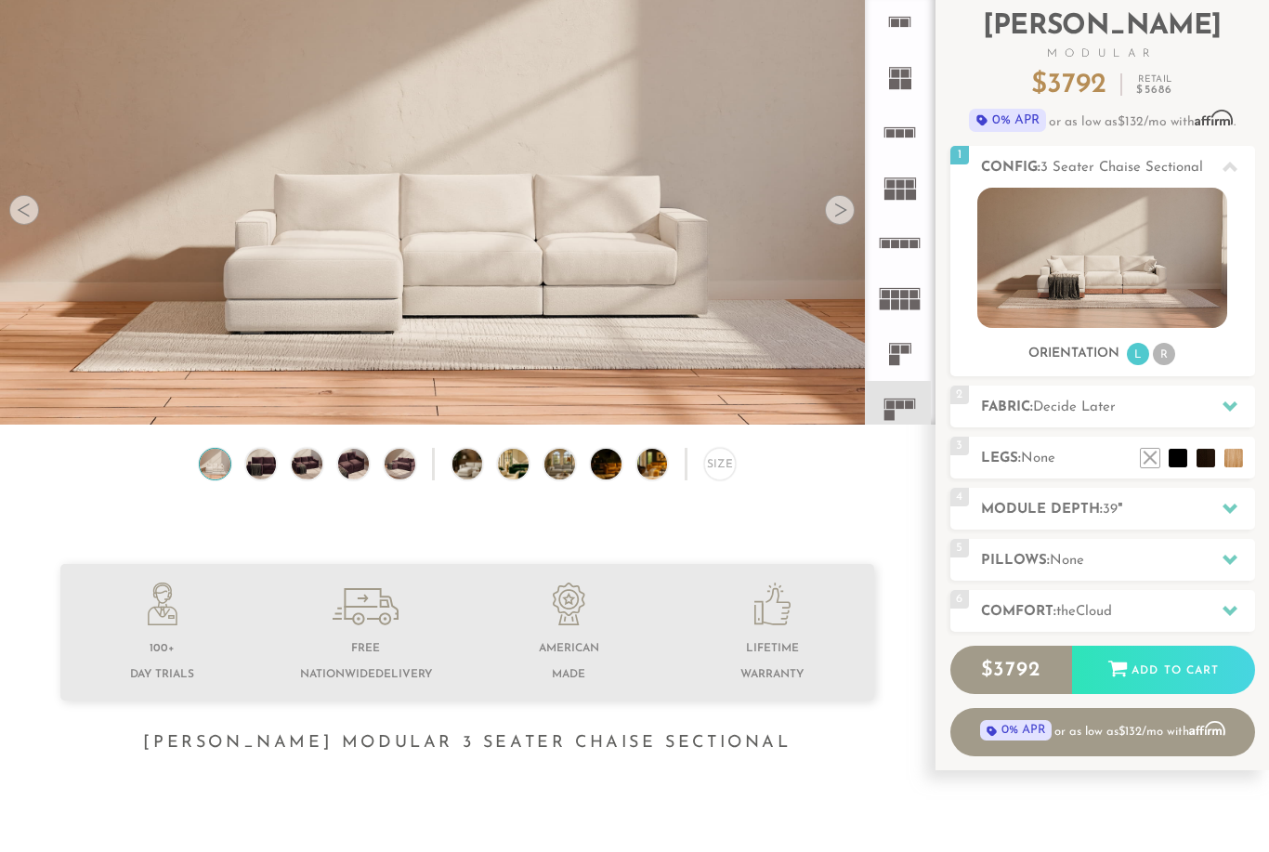
scroll to position [129, 0]
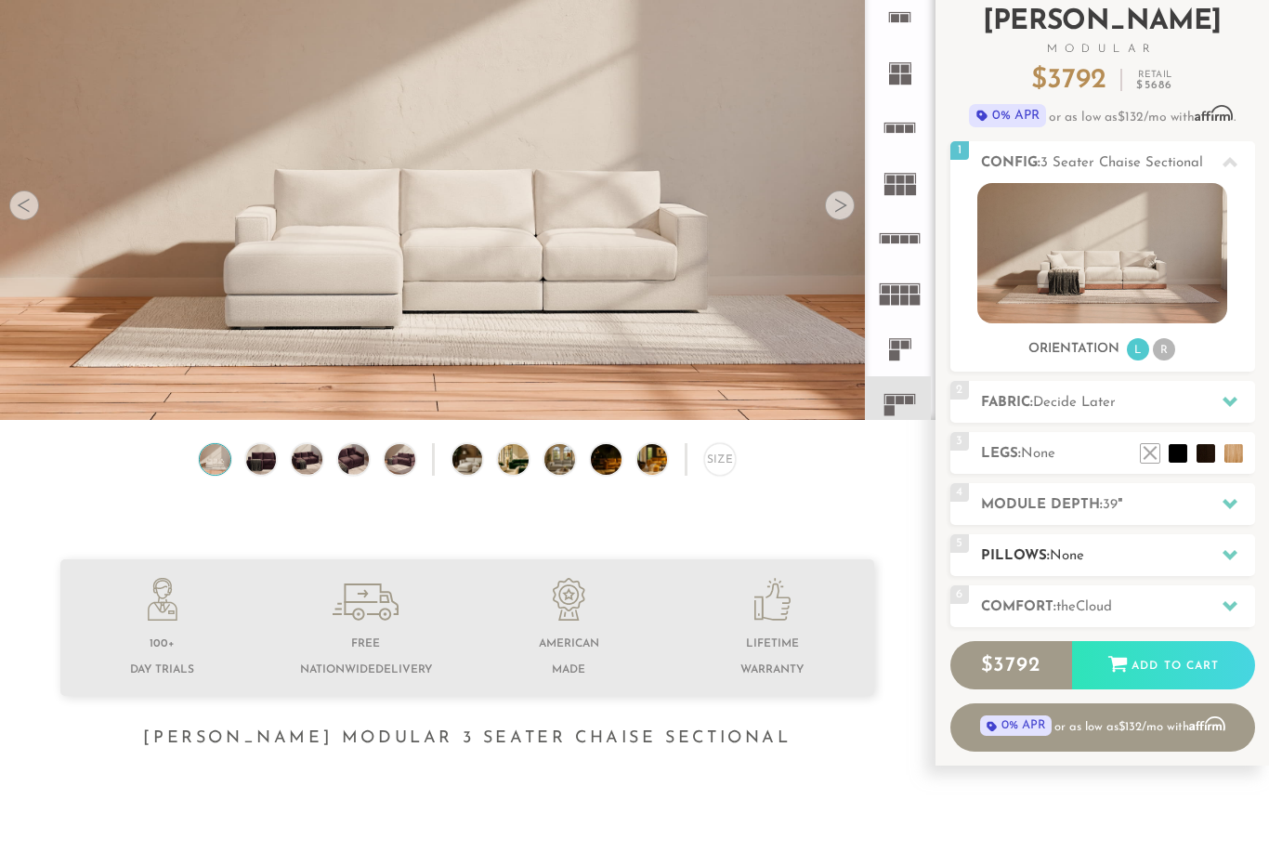
click at [1224, 558] on icon at bounding box center [1230, 555] width 15 height 15
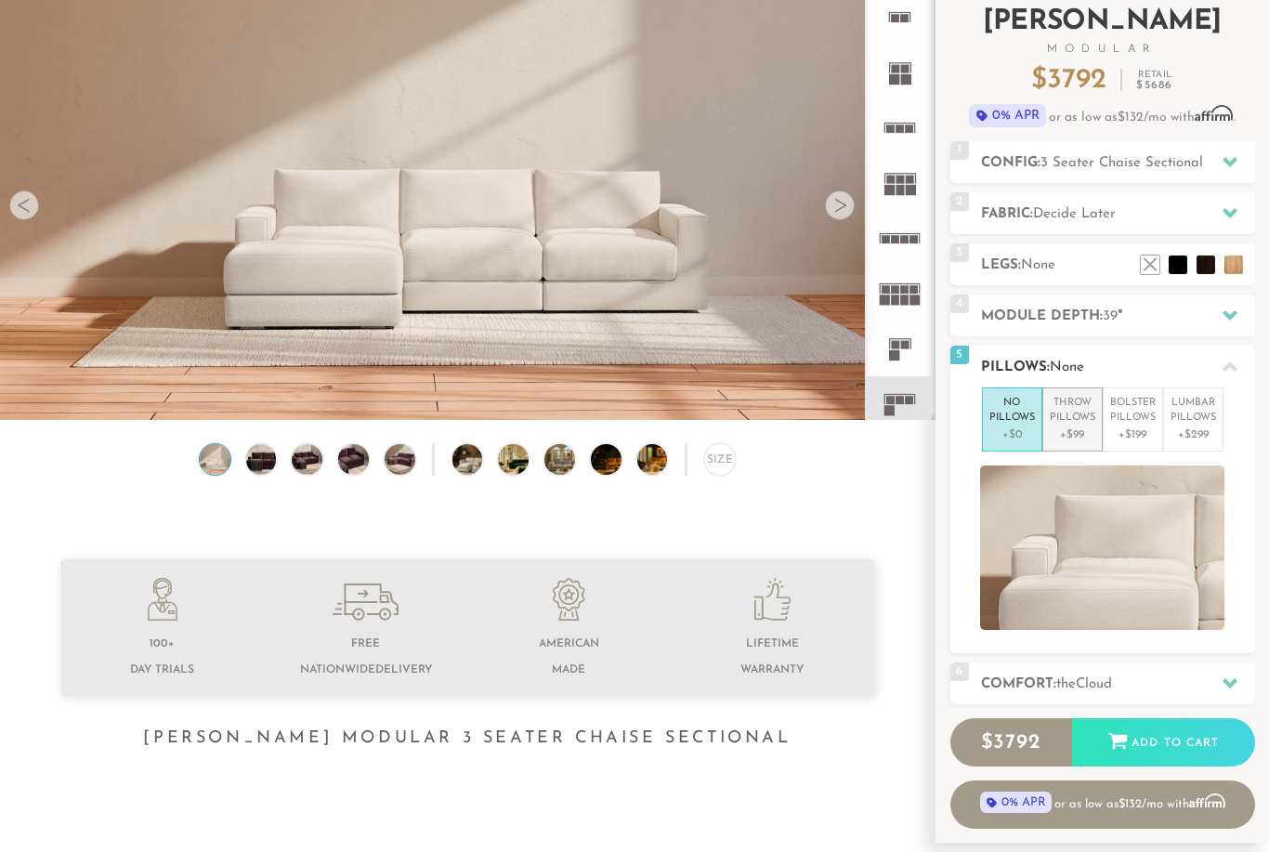
click at [1073, 427] on p "+$99" at bounding box center [1073, 435] width 46 height 17
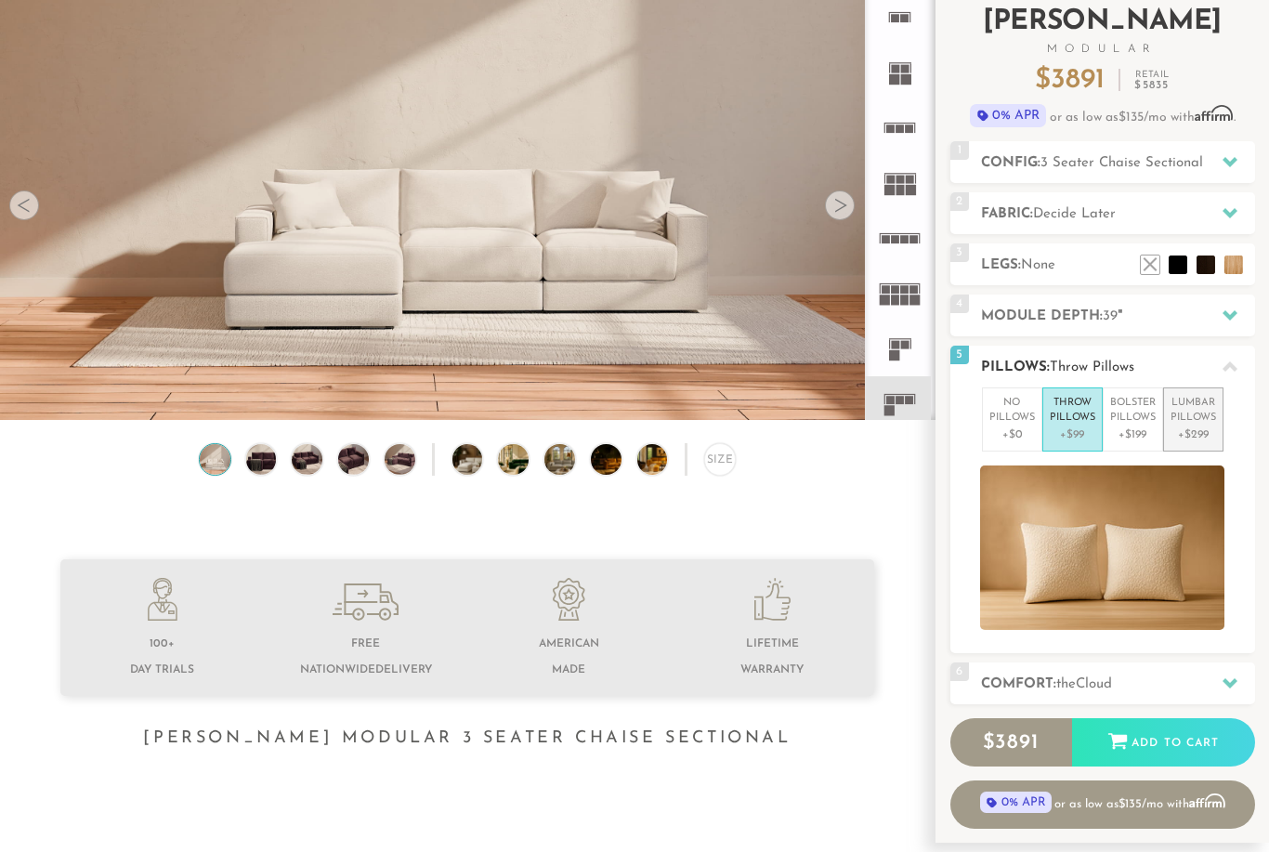
click at [1200, 427] on p "+$299" at bounding box center [1194, 435] width 46 height 17
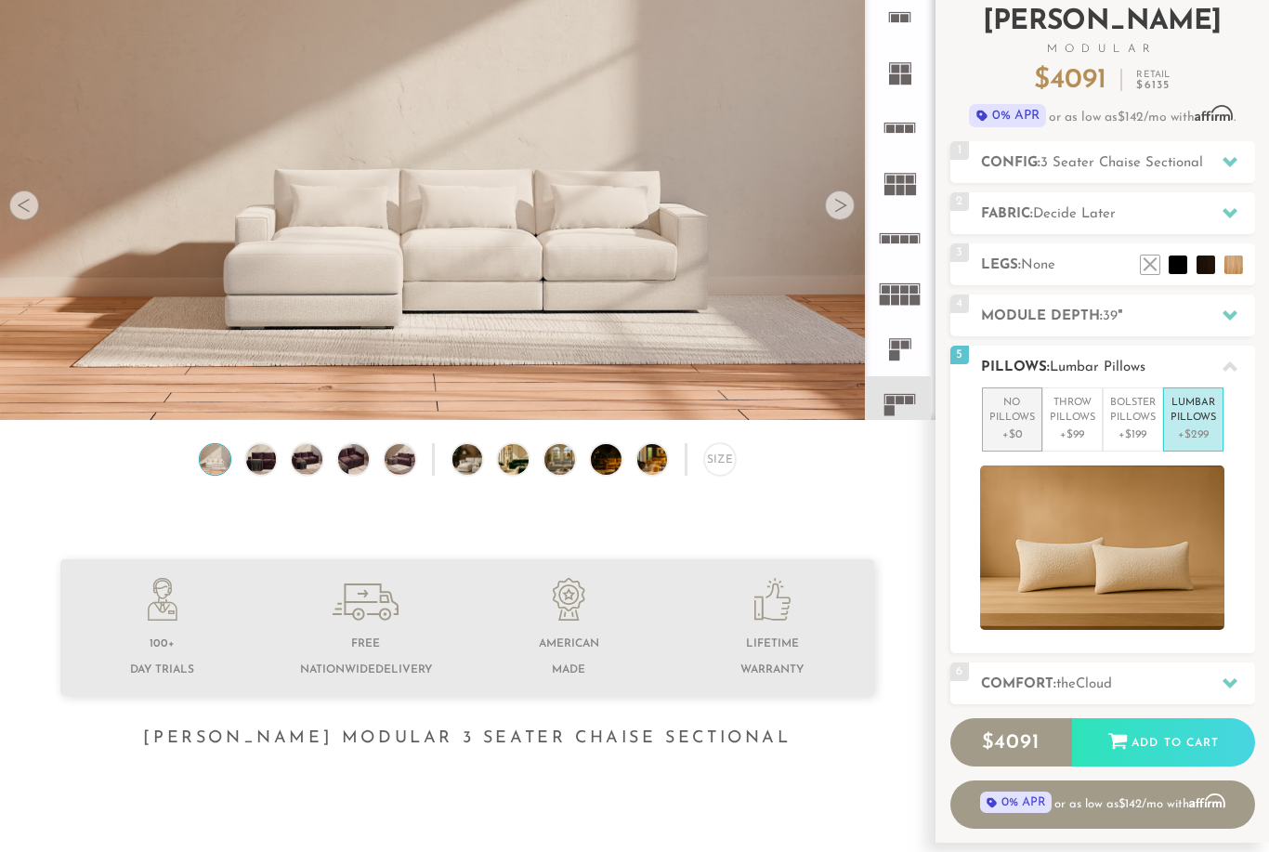
click at [1013, 427] on p "+$0" at bounding box center [1013, 435] width 46 height 17
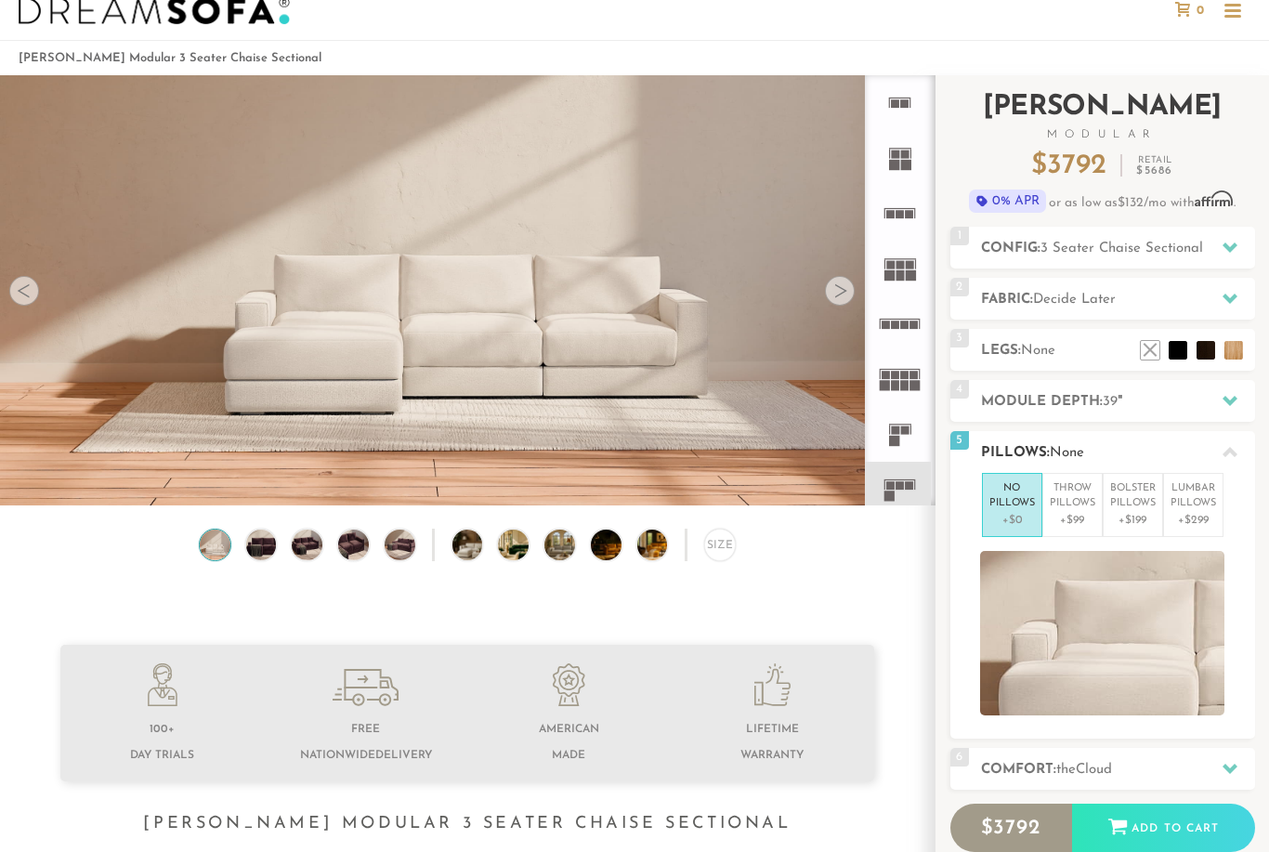
scroll to position [31, 0]
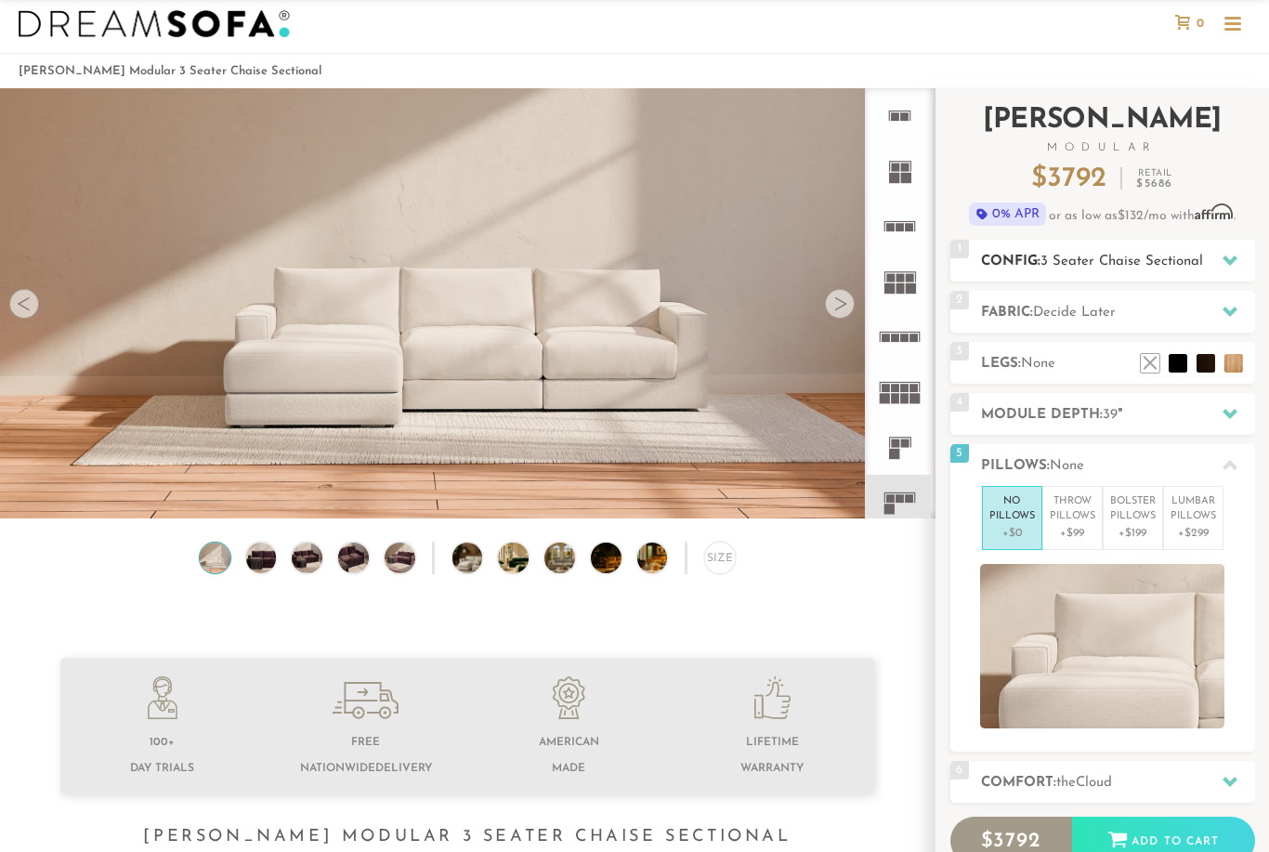
click at [1229, 256] on icon at bounding box center [1230, 261] width 15 height 15
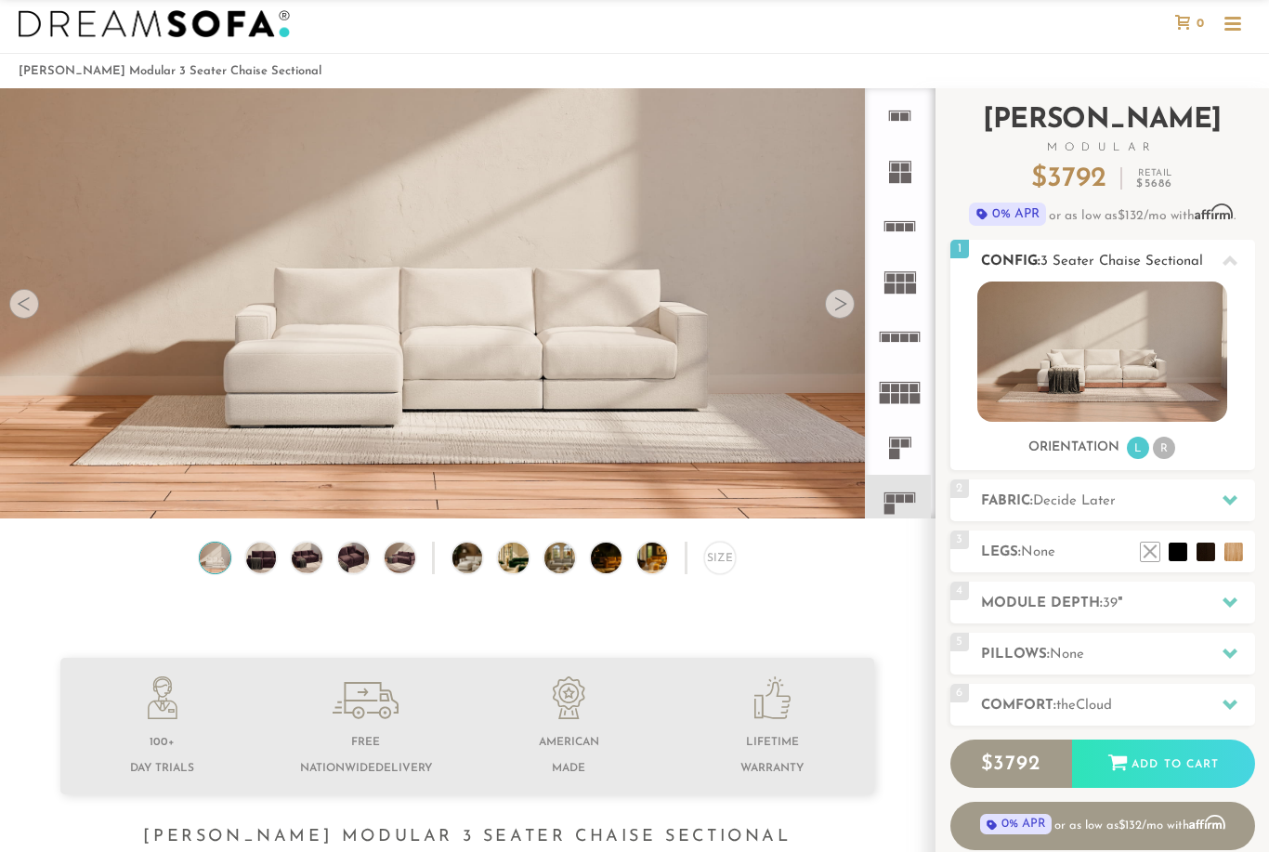
click at [1226, 266] on icon at bounding box center [1230, 261] width 15 height 10
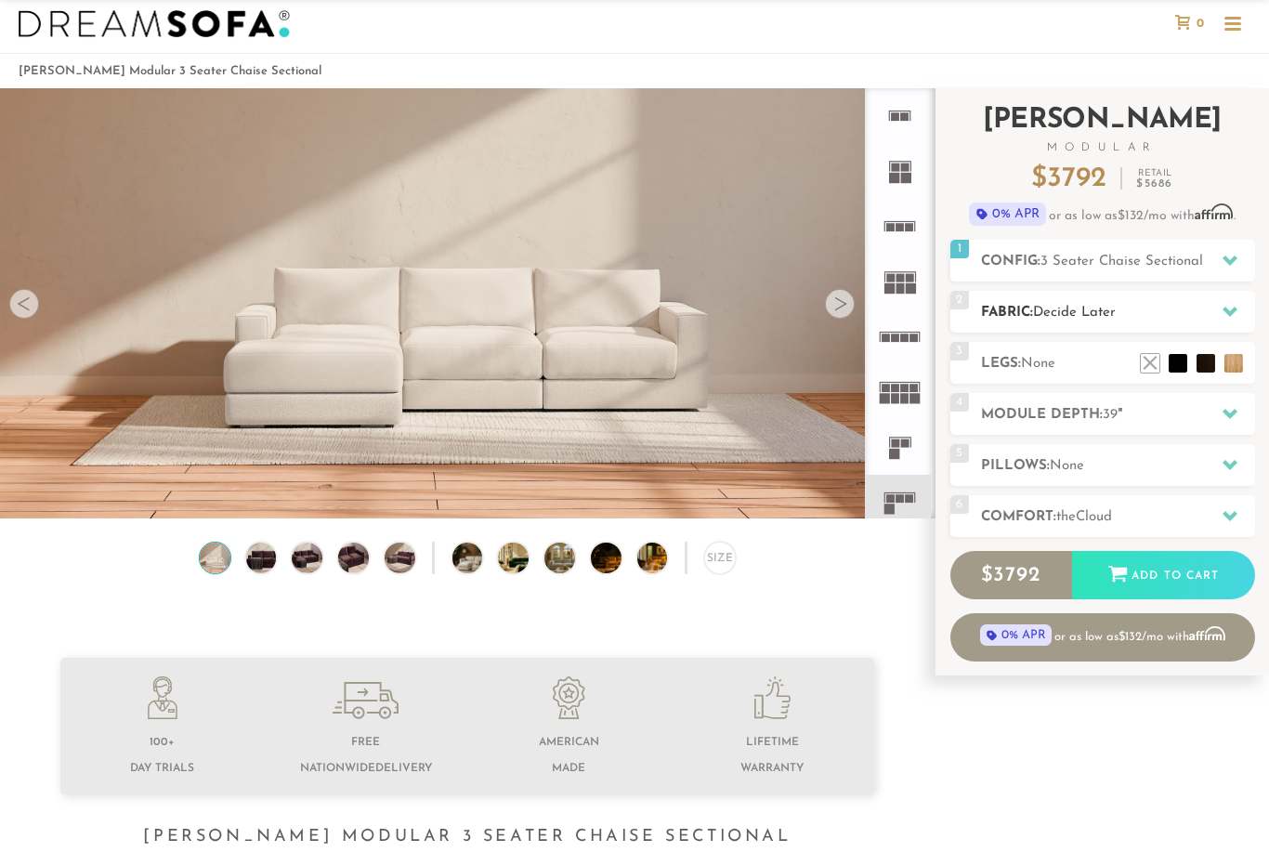
click at [1227, 314] on icon at bounding box center [1230, 311] width 15 height 15
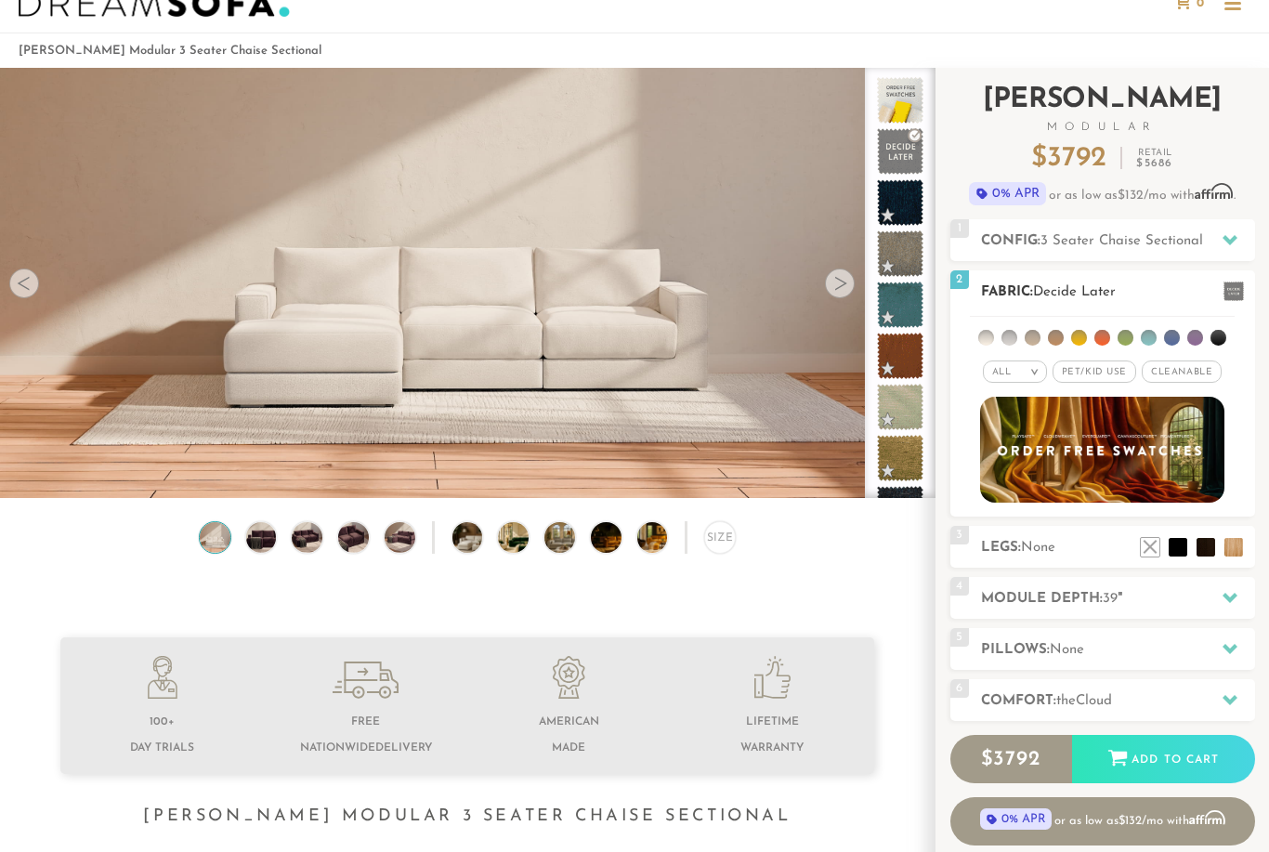
scroll to position [90, 0]
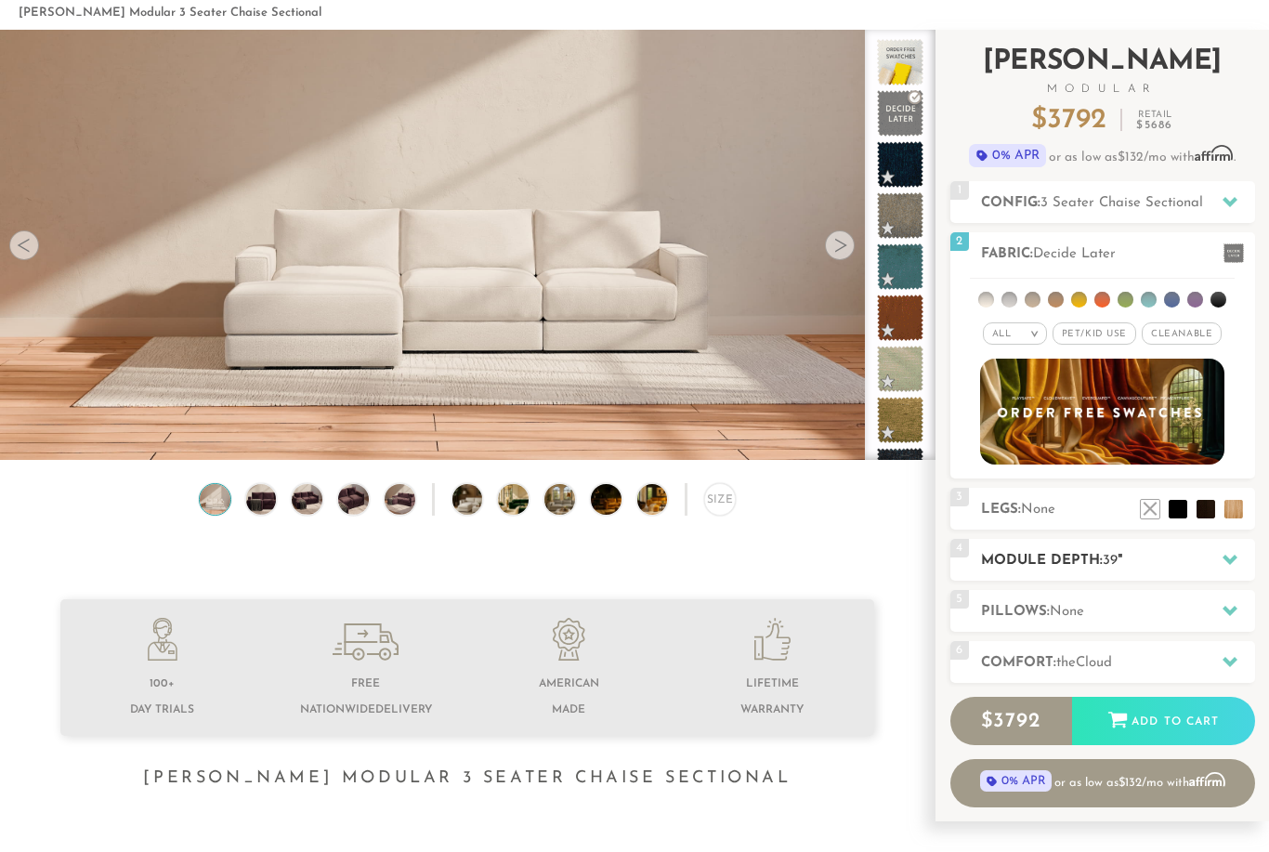
click at [1198, 563] on h2 "Module Depth: 39 "" at bounding box center [1118, 560] width 274 height 21
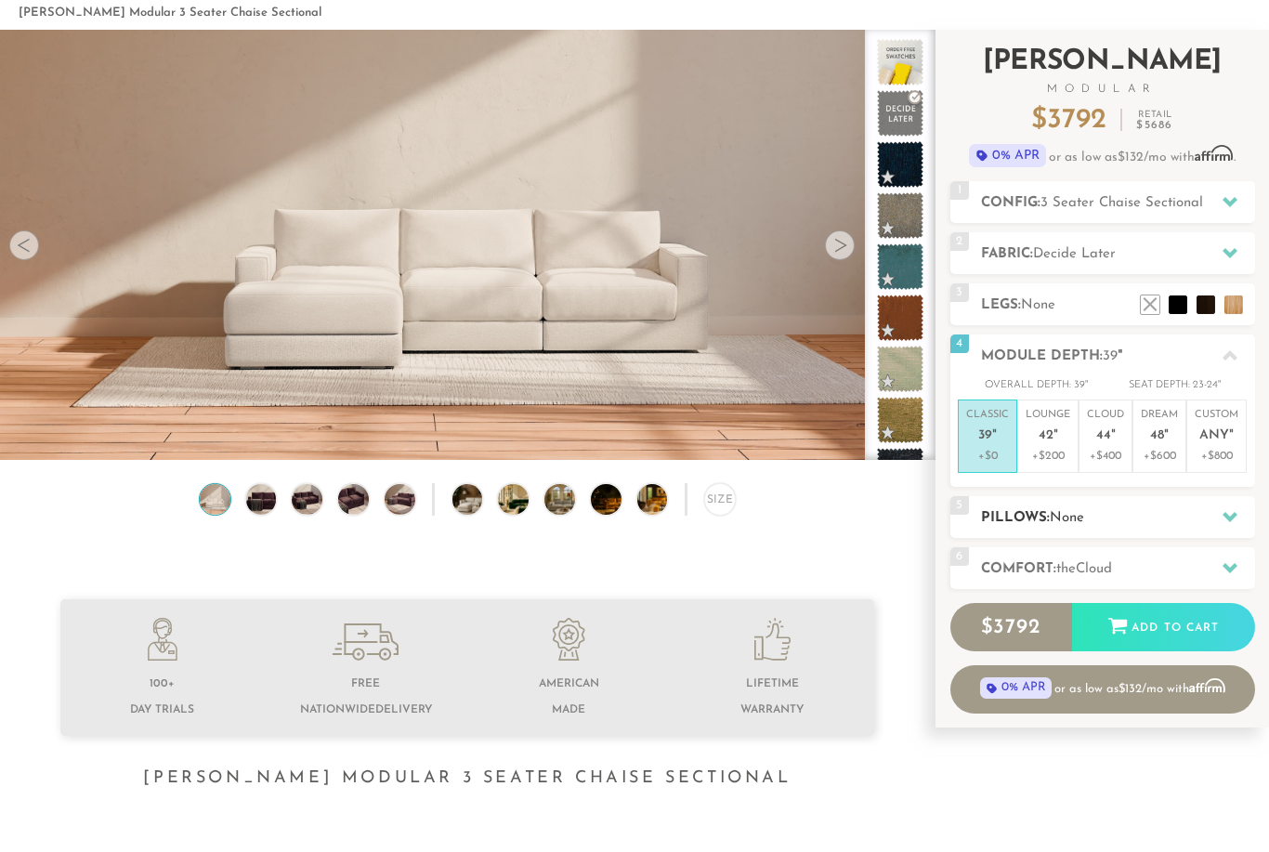
click at [1228, 504] on div at bounding box center [1230, 517] width 39 height 38
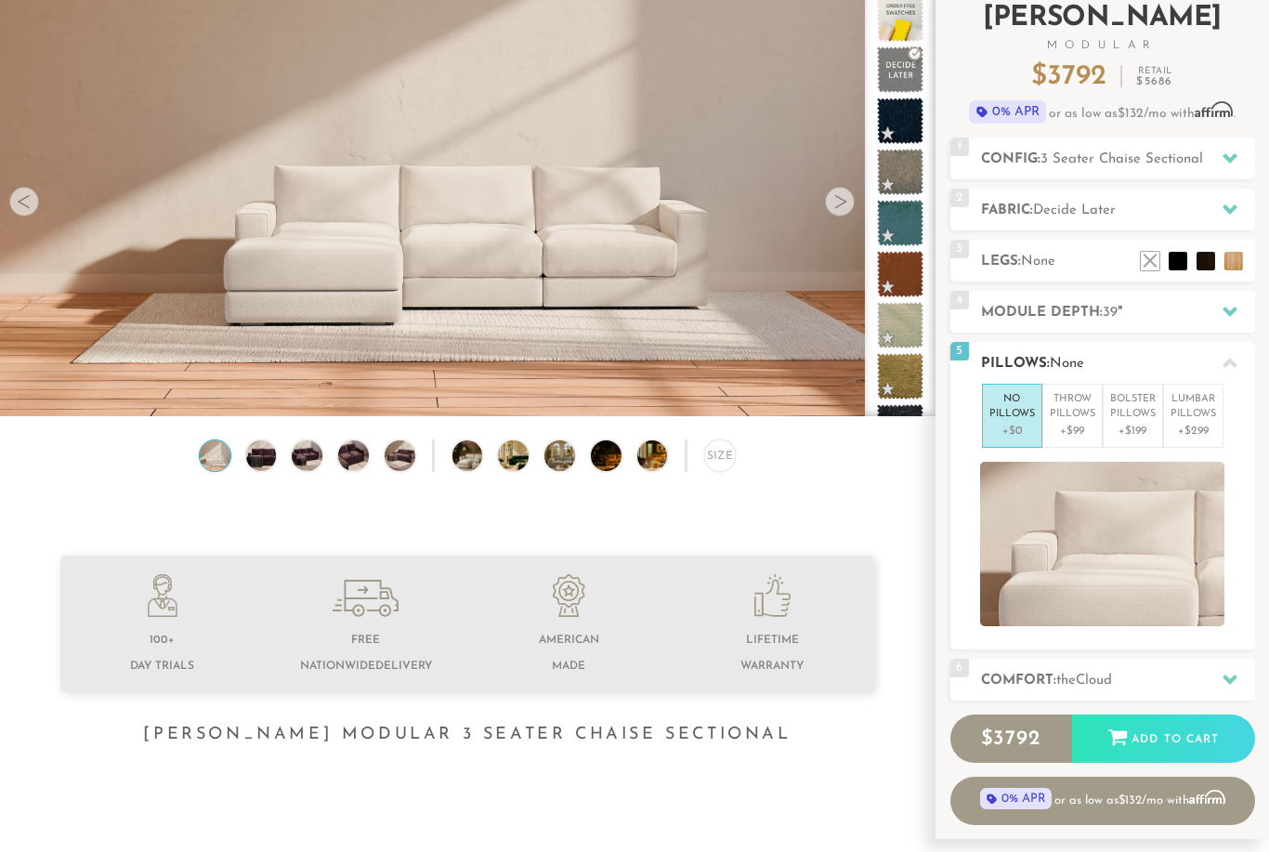
scroll to position [150, 0]
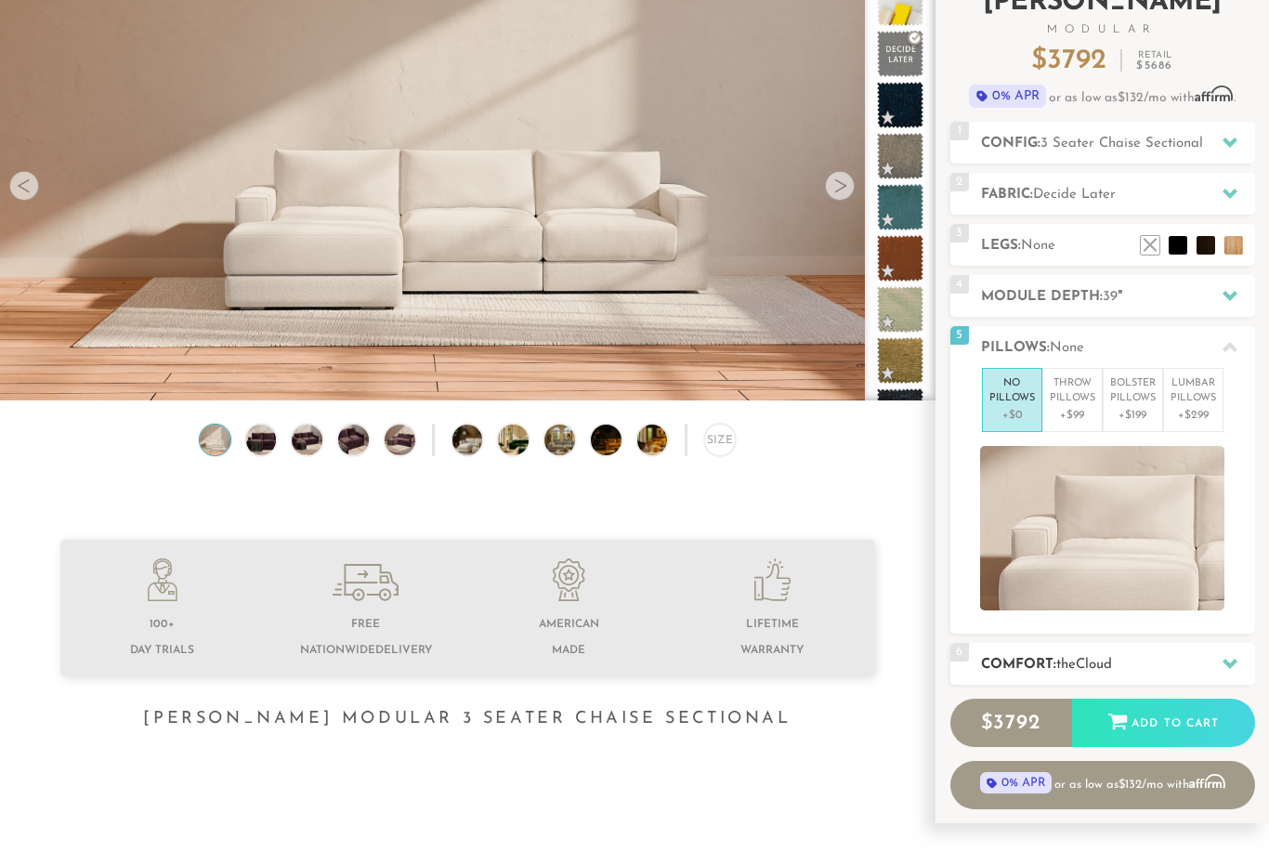
click at [1152, 659] on h2 "Comfort: the Cloud" at bounding box center [1118, 664] width 274 height 21
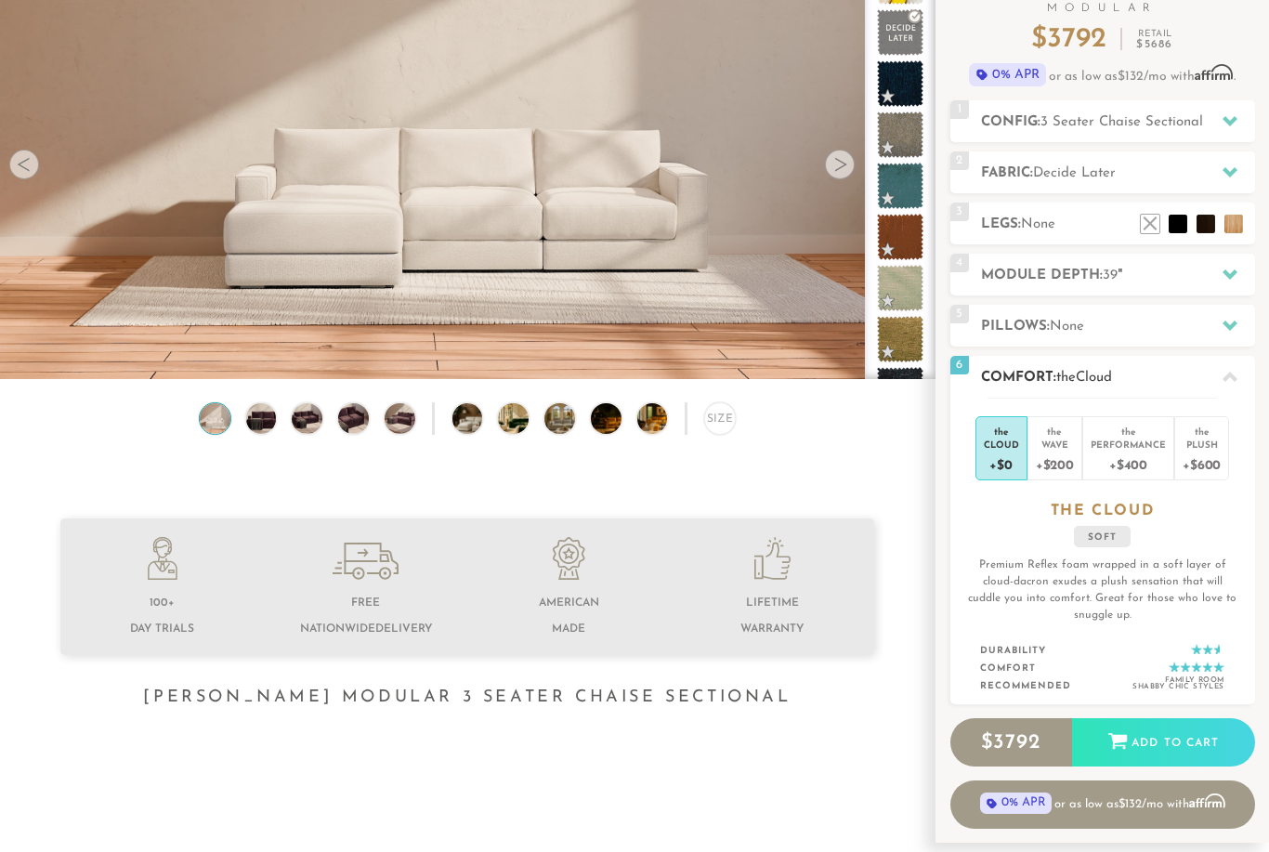
scroll to position [174, 0]
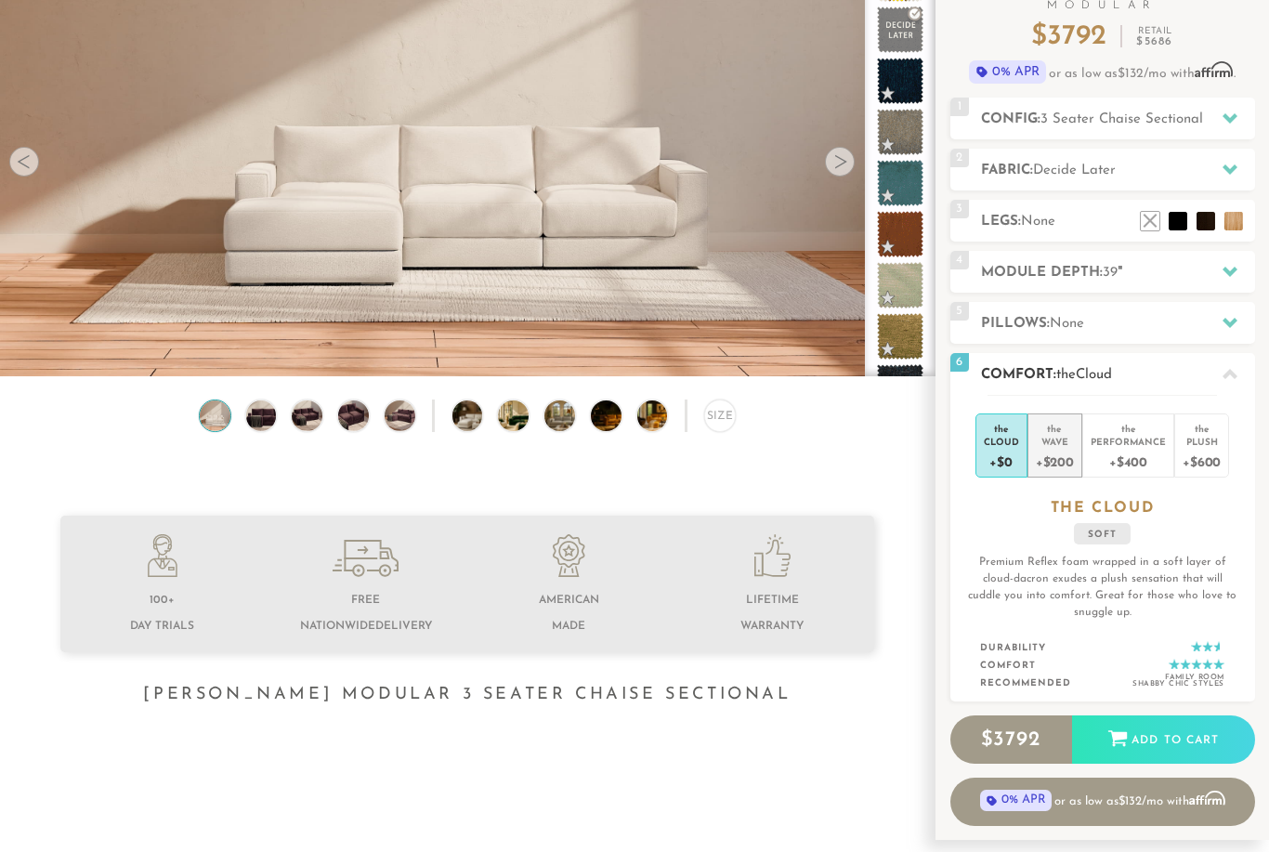
click at [1062, 448] on div "+$200" at bounding box center [1055, 461] width 38 height 27
click at [1021, 442] on li "the Cloud +$0" at bounding box center [1002, 446] width 52 height 64
click at [1060, 455] on div "+$200" at bounding box center [1055, 461] width 38 height 27
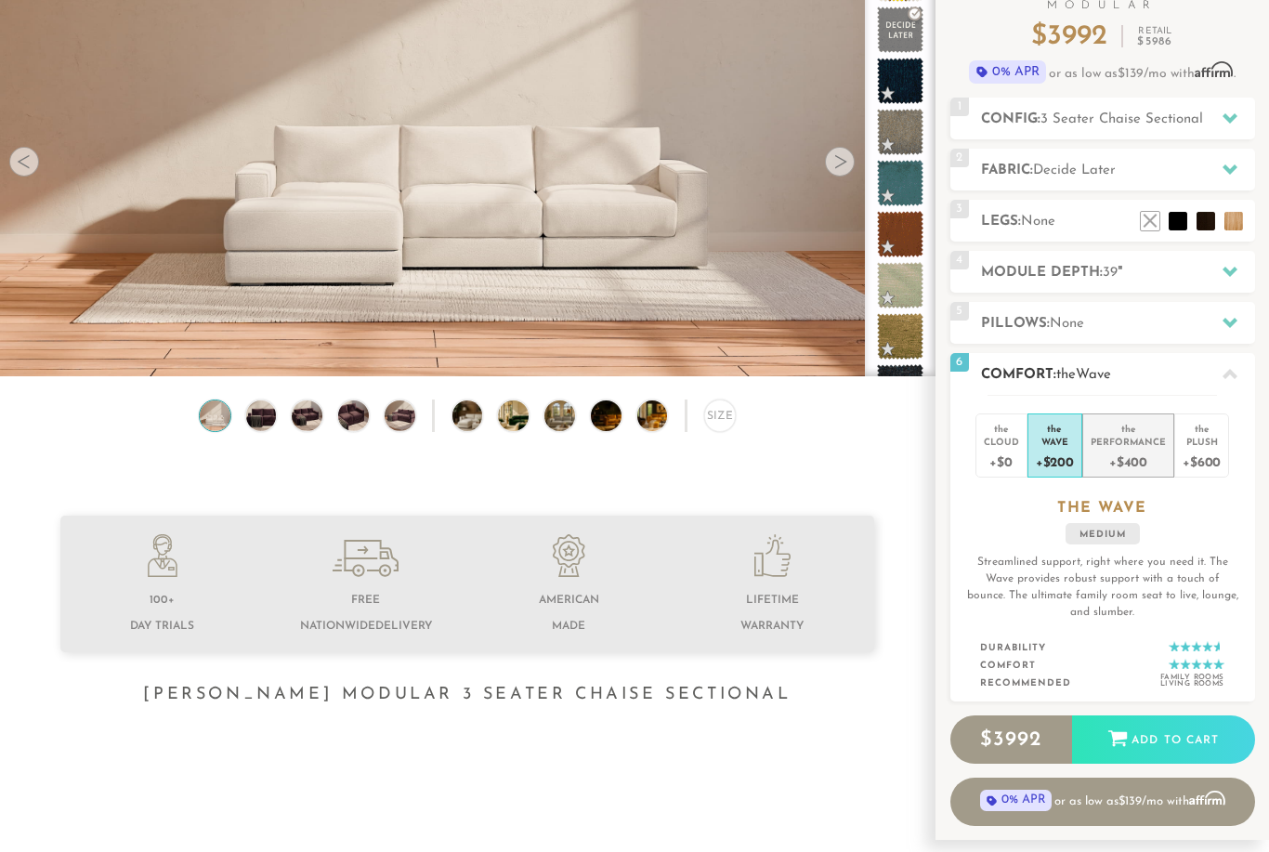
click at [1128, 453] on div "+$400" at bounding box center [1128, 461] width 75 height 27
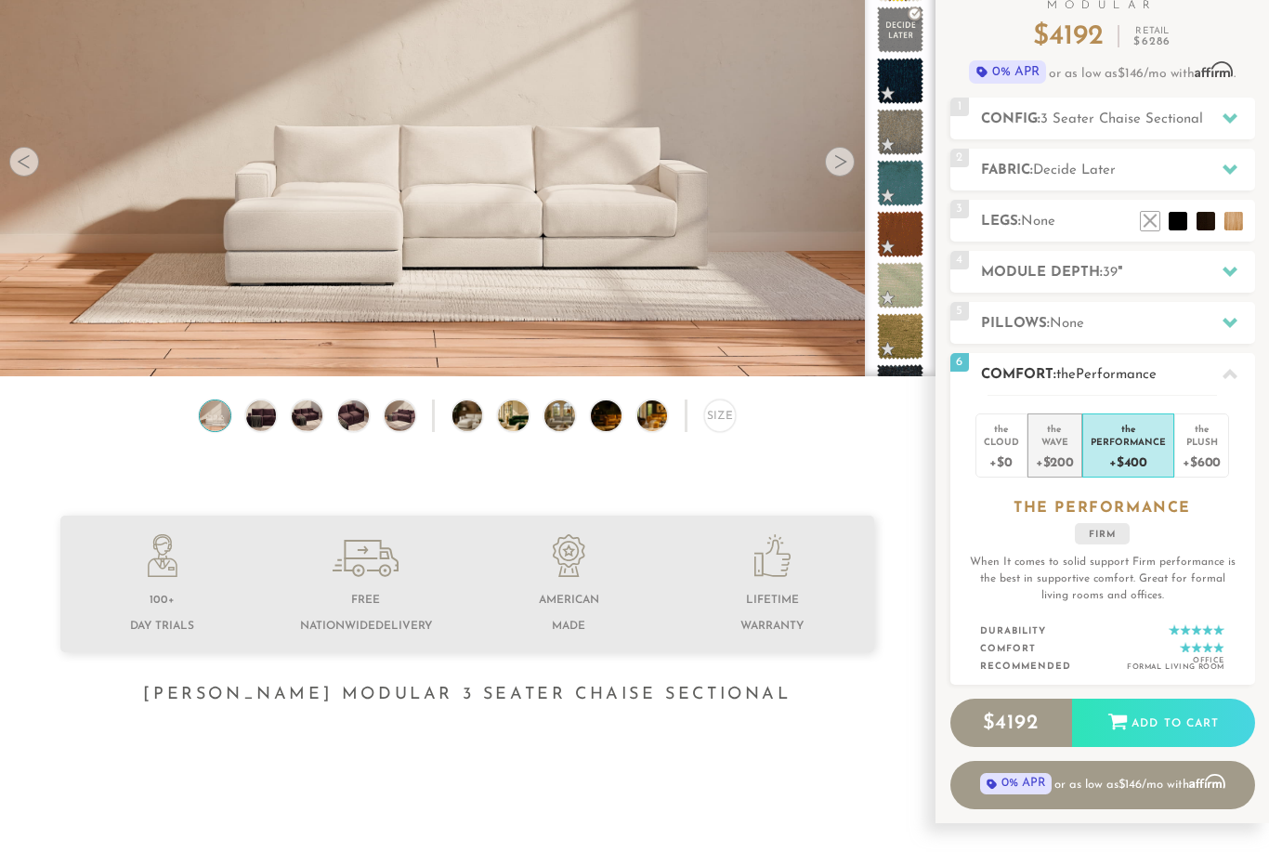
click at [1057, 459] on div "+$200" at bounding box center [1055, 461] width 38 height 27
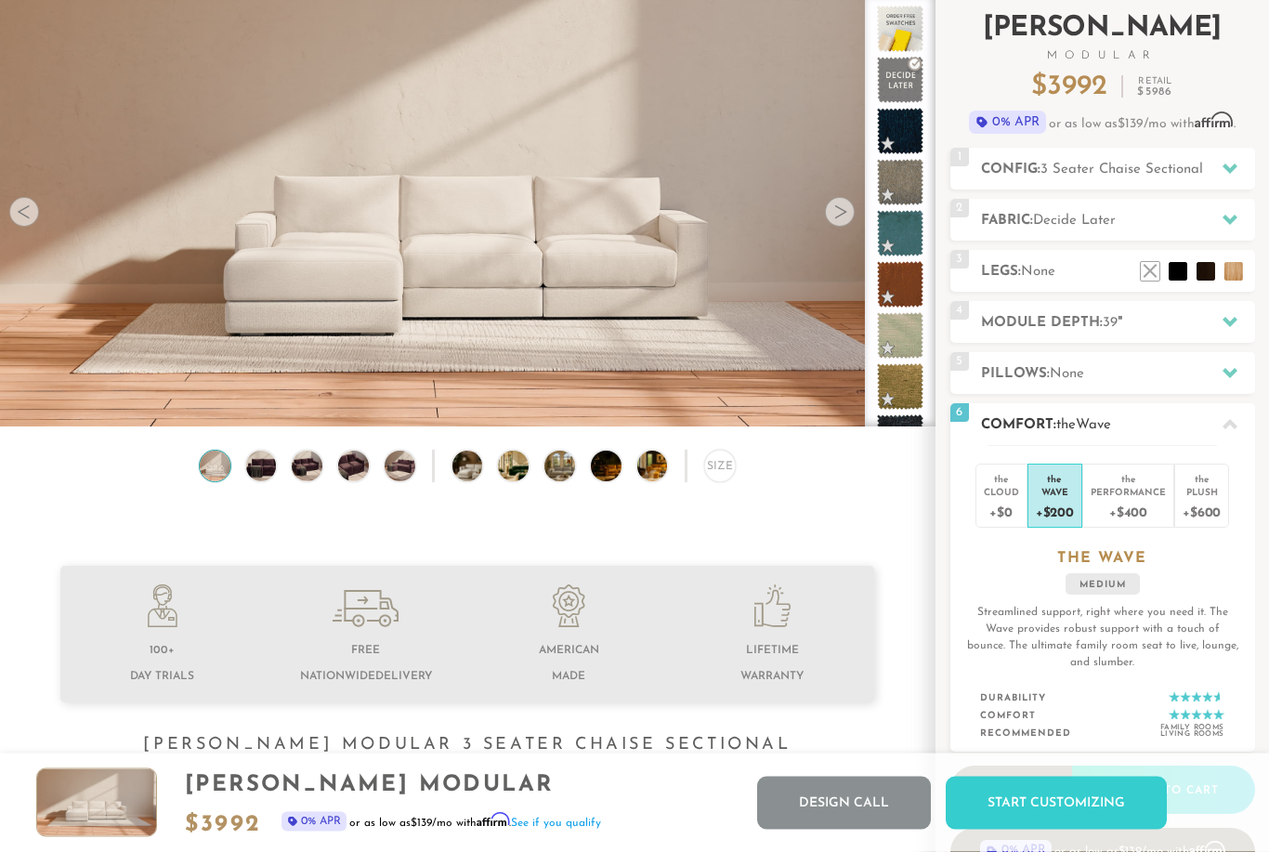
scroll to position [0, 0]
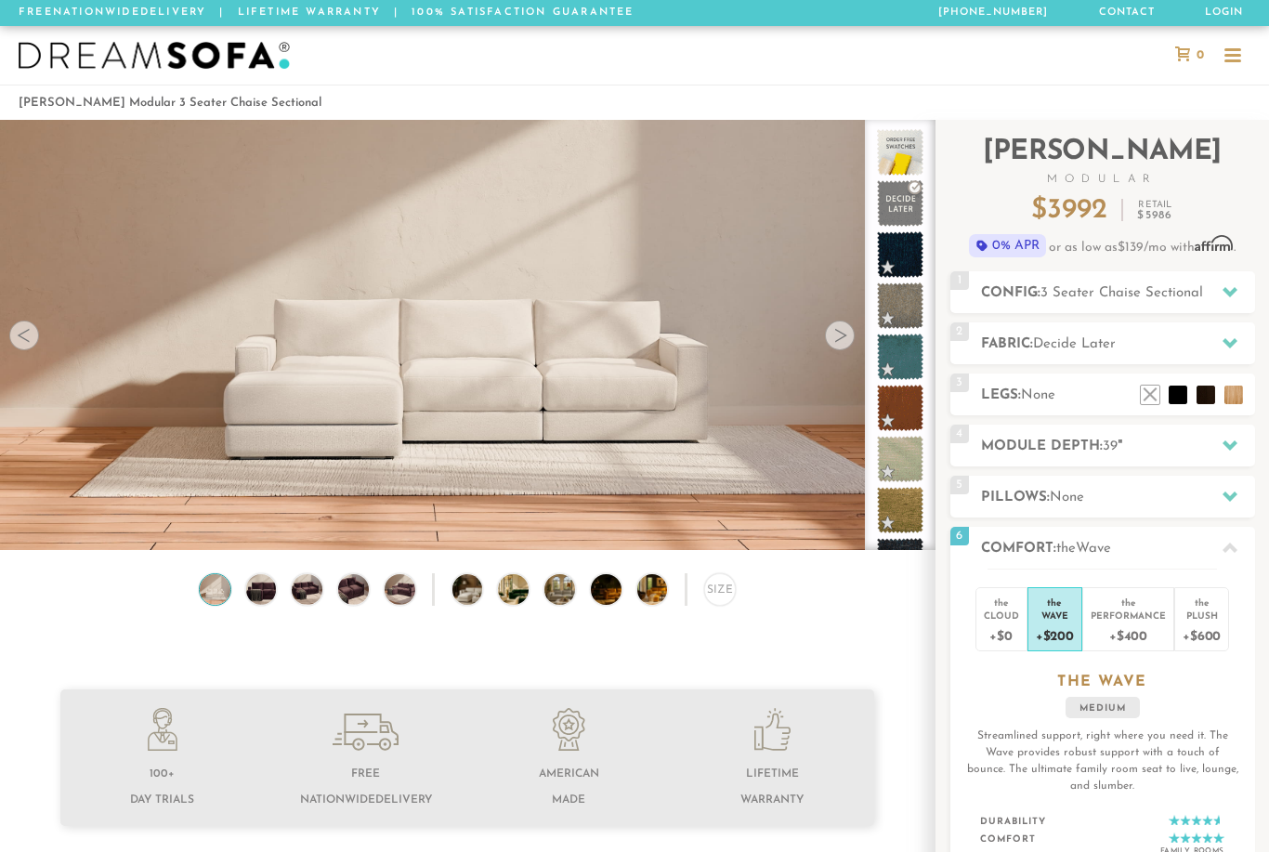
drag, startPoint x: 1057, startPoint y: 459, endPoint x: -1, endPoint y: -1, distance: 1154.0
click at [0, 0] on html "Summer Sale - 15% Off All Custom Orders 855-373-9455 Free Nationwide Delivery L…" at bounding box center [634, 426] width 1269 height 852
click at [128, 65] on img at bounding box center [154, 56] width 271 height 28
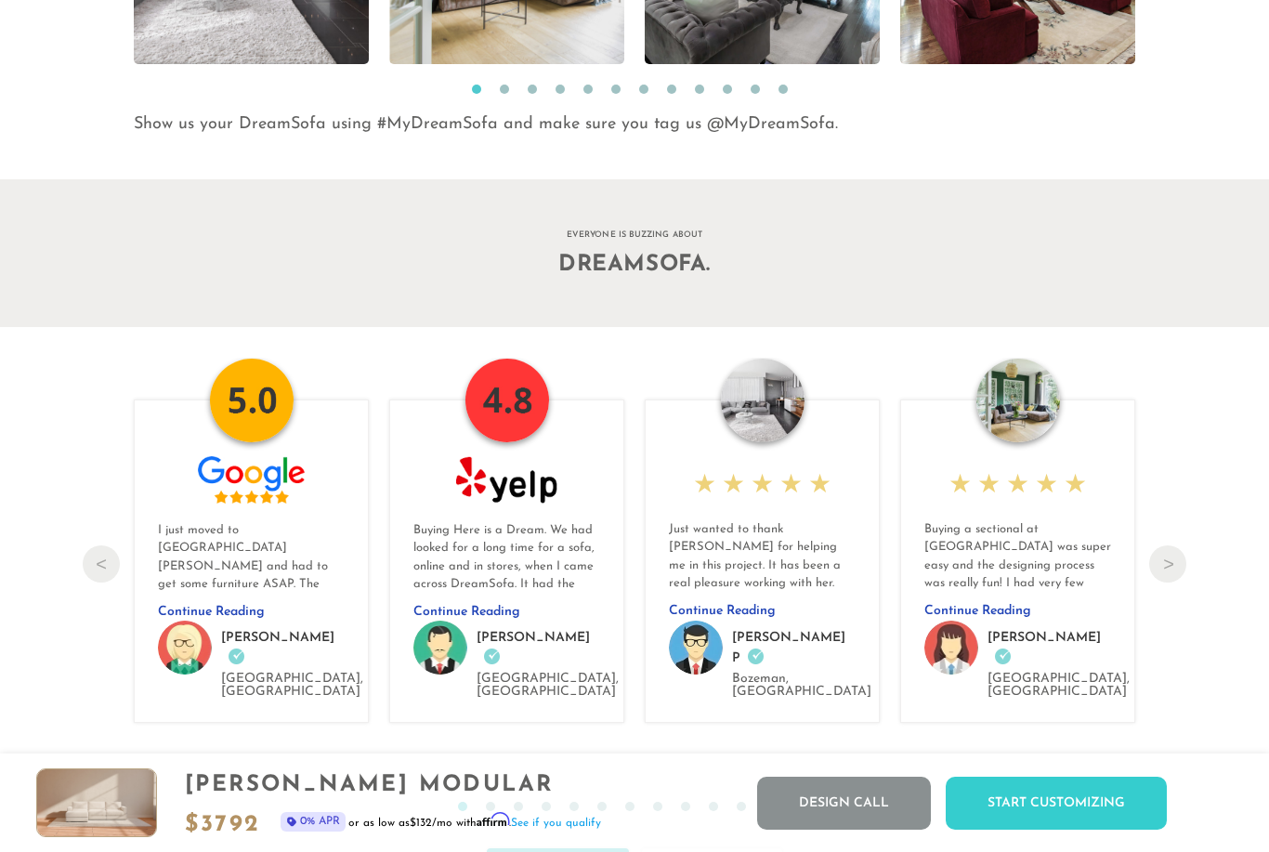
scroll to position [1, 1]
